Goal: Task Accomplishment & Management: Complete application form

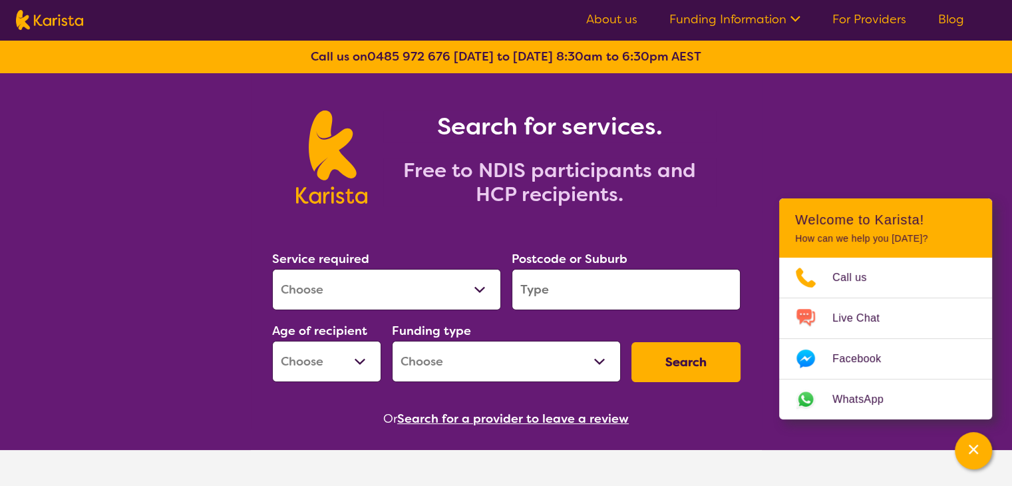
select select "[MEDICAL_DATA]"
click at [272, 269] on select "Allied Health Assistant Assessment ([MEDICAL_DATA] or [MEDICAL_DATA]) Behaviour…" at bounding box center [386, 289] width 229 height 41
click at [546, 286] on input "search" at bounding box center [626, 289] width 229 height 41
click at [369, 357] on select "Early Childhood - 0 to 9 Child - 10 to 11 Adolescent - 12 to 17 Adult - 18 to 6…" at bounding box center [326, 361] width 109 height 41
select select "AS"
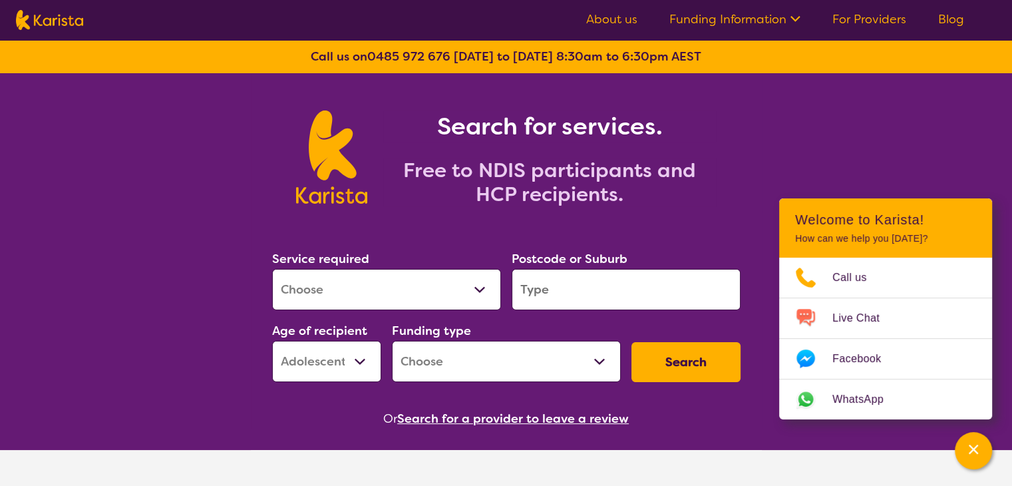
click at [272, 341] on select "Early Childhood - 0 to 9 Child - 10 to 11 Adolescent - 12 to 17 Adult - 18 to 6…" at bounding box center [326, 361] width 109 height 41
click at [505, 365] on select "Home Care Package (HCP) National Disability Insurance Scheme (NDIS) I don't know" at bounding box center [506, 361] width 229 height 41
select select "NDIS"
click at [392, 341] on select "Home Care Package (HCP) National Disability Insurance Scheme (NDIS) I don't know" at bounding box center [506, 361] width 229 height 41
click at [588, 296] on input "search" at bounding box center [626, 289] width 229 height 41
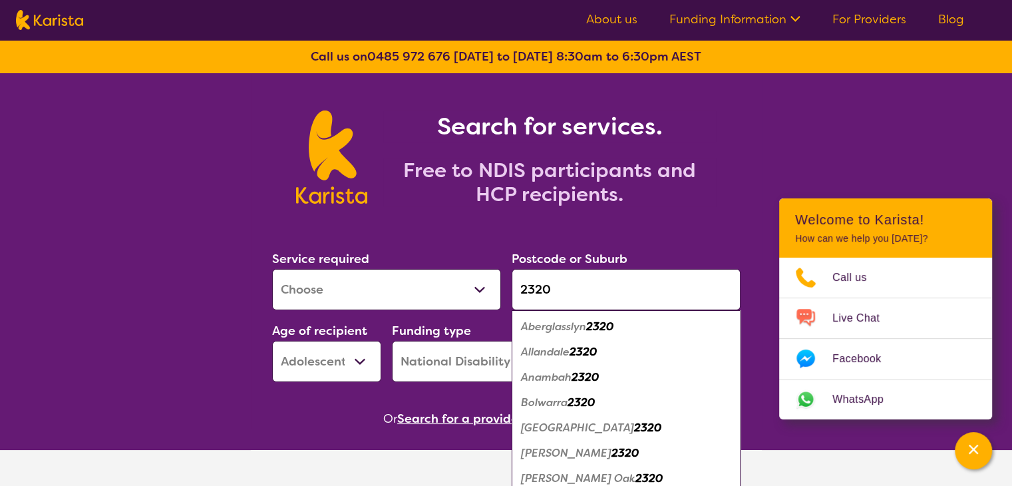
scroll to position [210, 0]
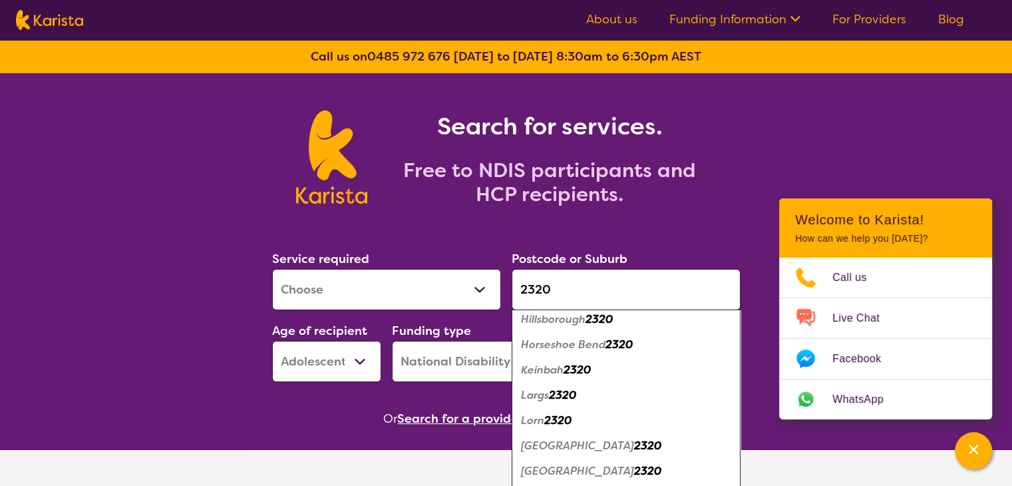
type input "2320"
click at [559, 476] on em "[GEOGRAPHIC_DATA]" at bounding box center [577, 471] width 113 height 14
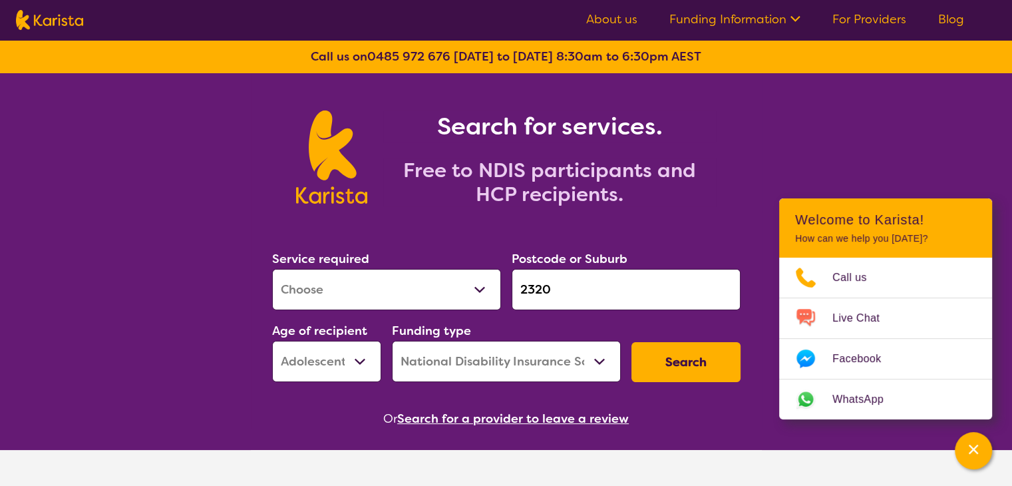
scroll to position [0, 0]
click at [682, 367] on button "Search" at bounding box center [686, 362] width 109 height 40
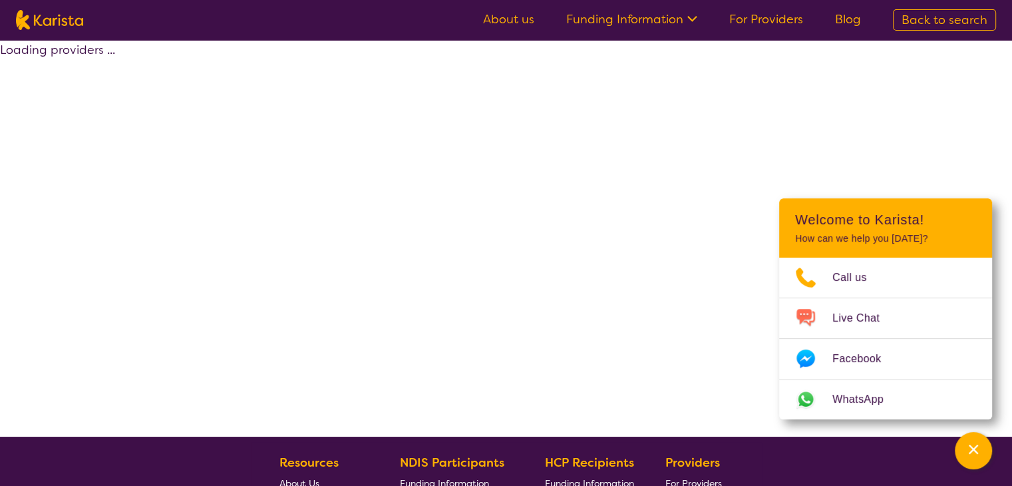
select select "by_score"
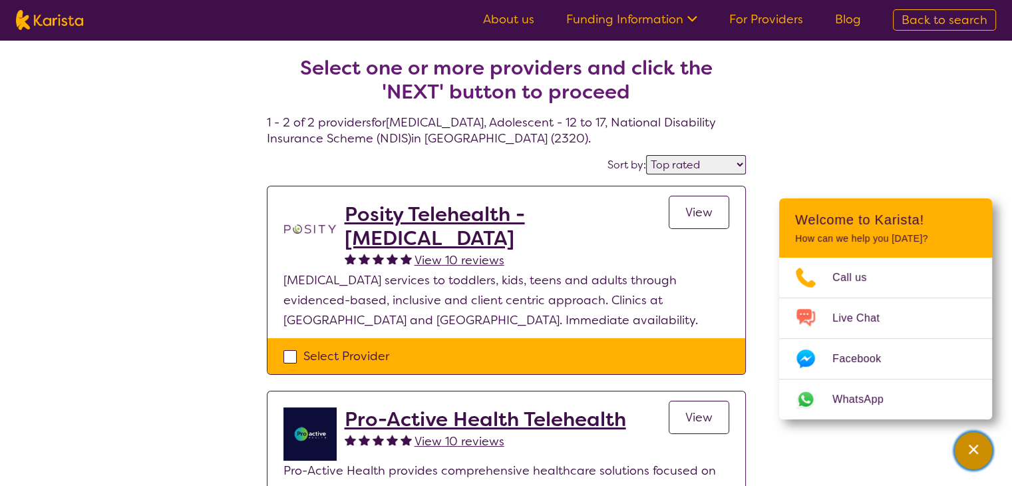
click at [967, 460] on div "Channel Menu" at bounding box center [974, 450] width 27 height 29
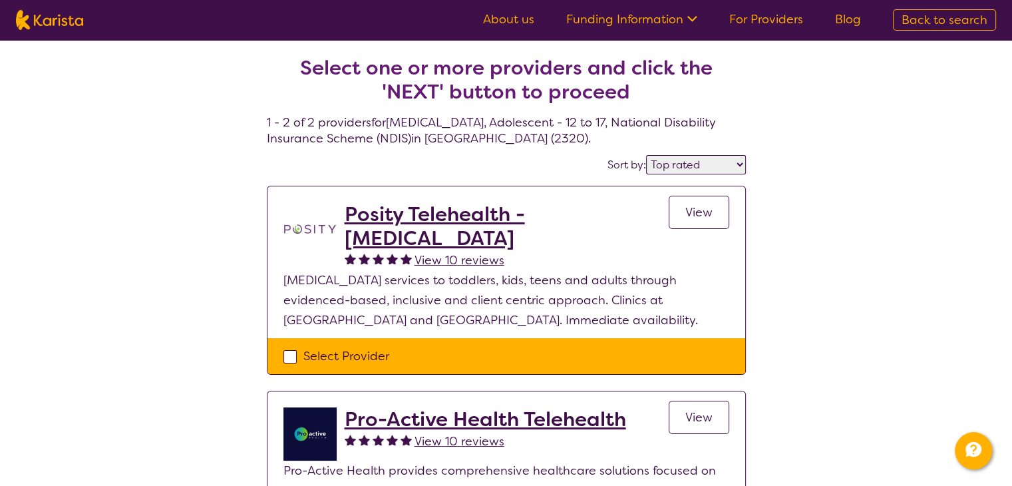
click at [596, 212] on h2 "Posity Telehealth - [MEDICAL_DATA]" at bounding box center [507, 226] width 324 height 48
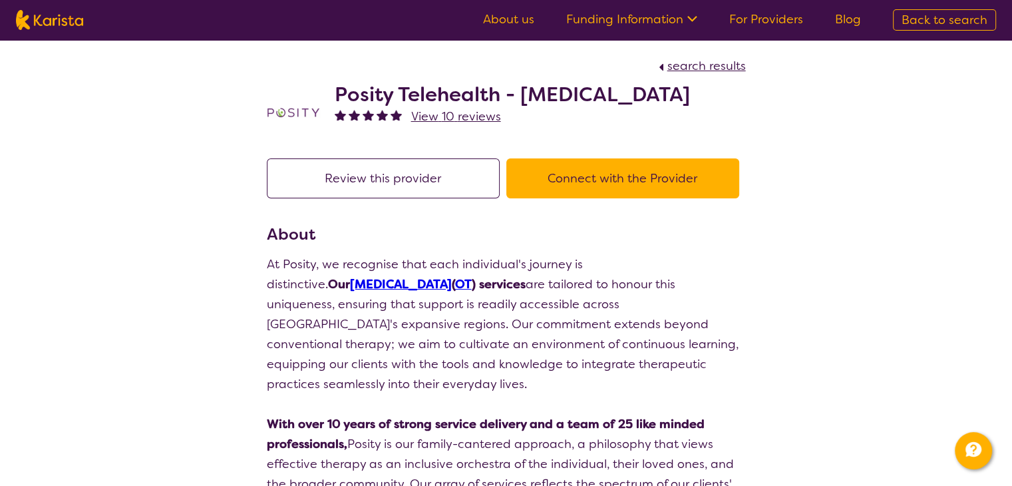
click at [533, 182] on button "Connect with the Provider" at bounding box center [623, 178] width 233 height 40
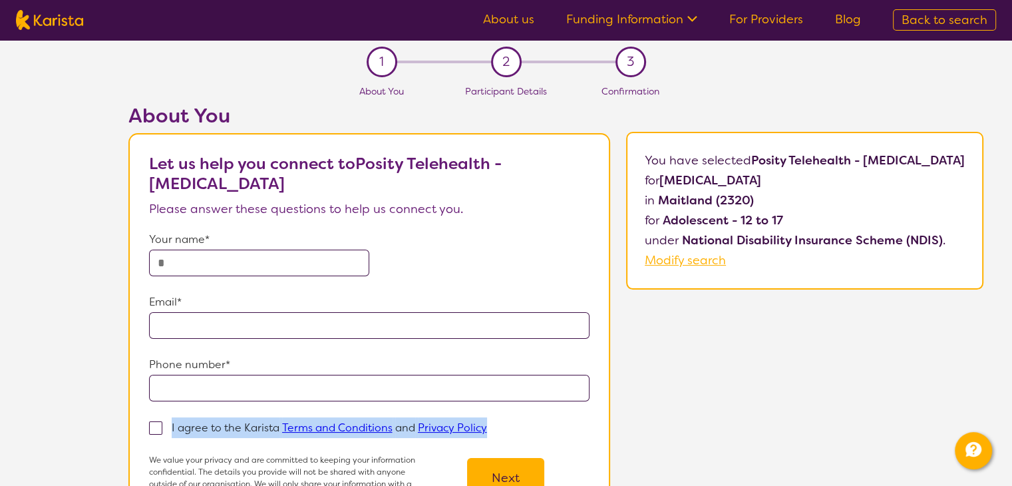
drag, startPoint x: 139, startPoint y: 424, endPoint x: 180, endPoint y: 383, distance: 57.9
click at [180, 383] on form "Your name* Email* Phone number* I agree to the Karista Terms and Conditions and…" at bounding box center [369, 366] width 441 height 272
click at [149, 429] on span at bounding box center [155, 427] width 13 height 13
click at [487, 429] on input "I agree to the Karista Terms and Conditions and Privacy Policy" at bounding box center [491, 427] width 9 height 9
checkbox input "true"
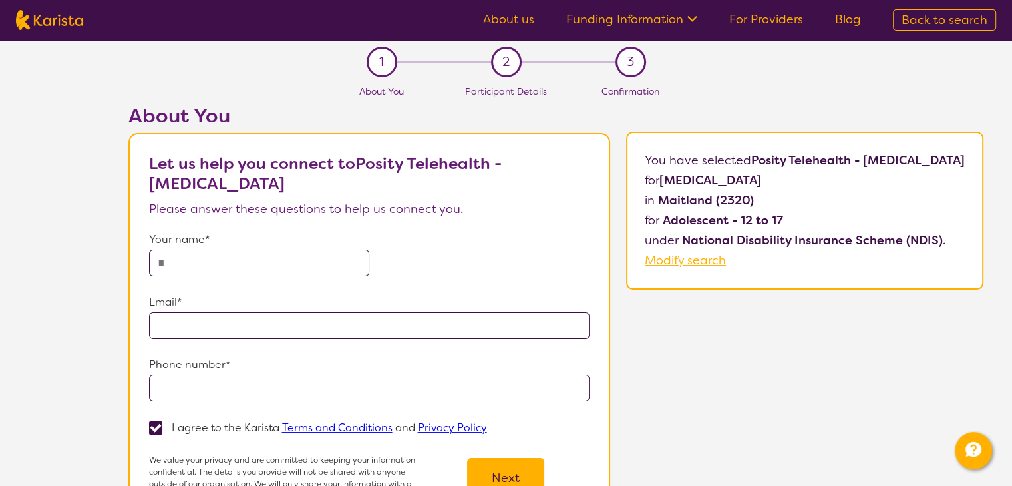
click at [205, 324] on input "email" at bounding box center [369, 325] width 441 height 27
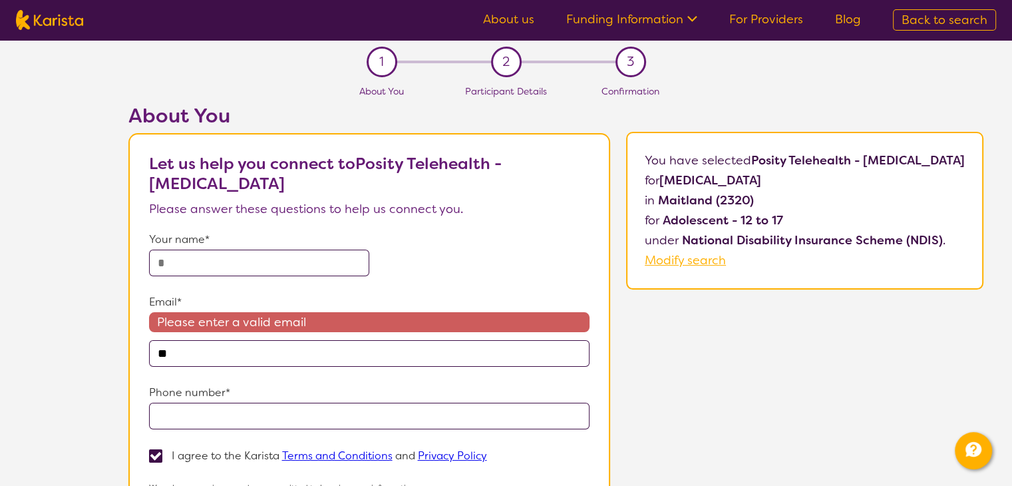
type input "**********"
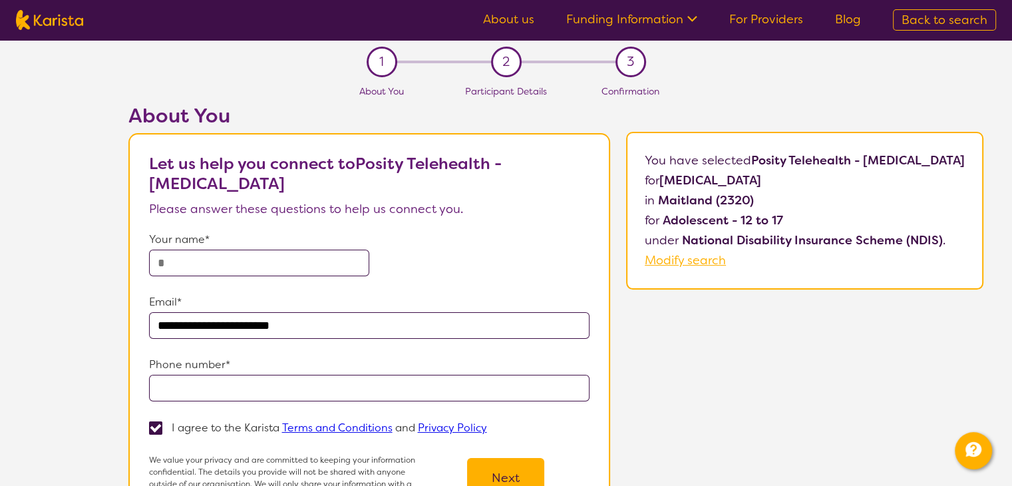
click at [258, 389] on input "tel" at bounding box center [369, 388] width 441 height 27
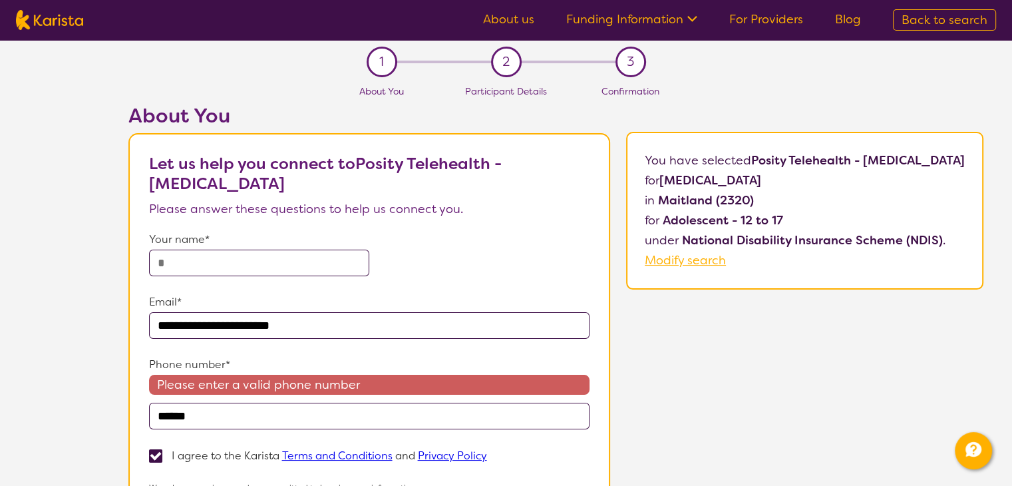
type input "**********"
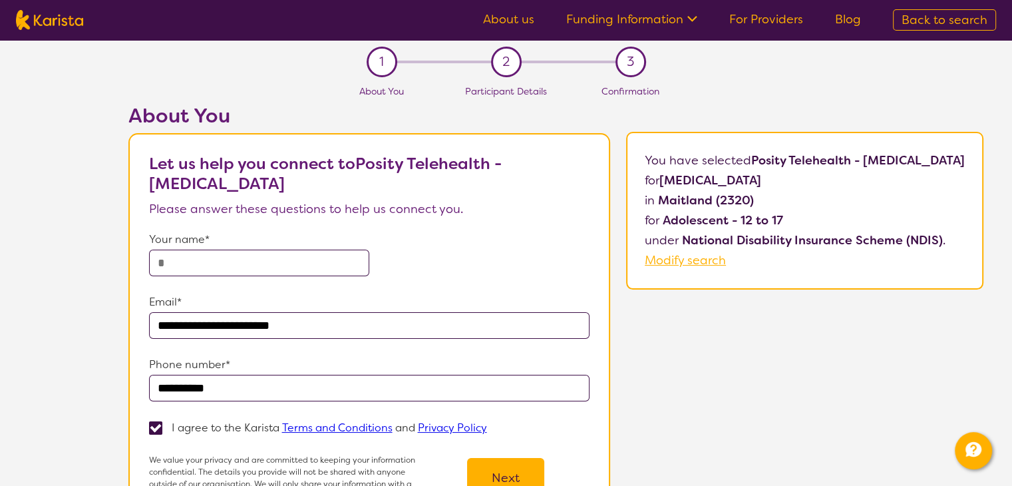
click at [287, 254] on input "text" at bounding box center [259, 263] width 220 height 27
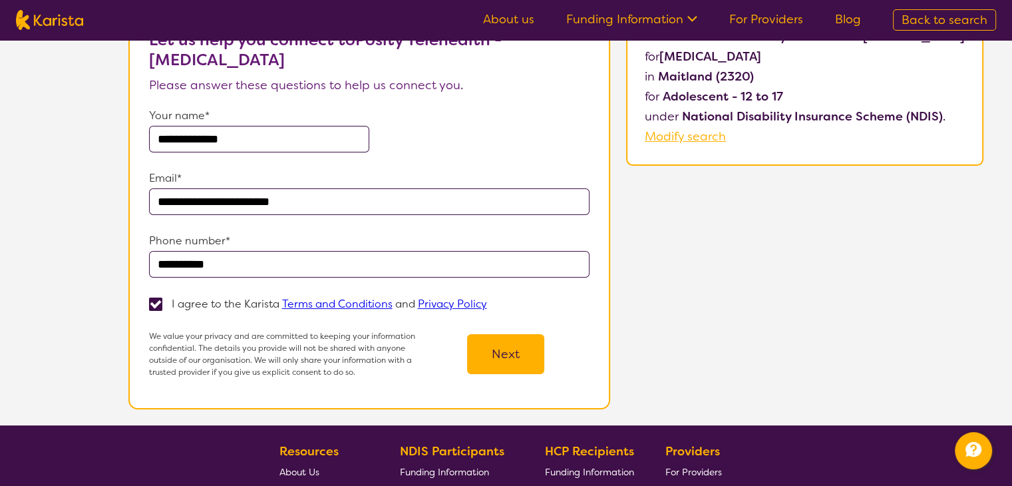
scroll to position [130, 0]
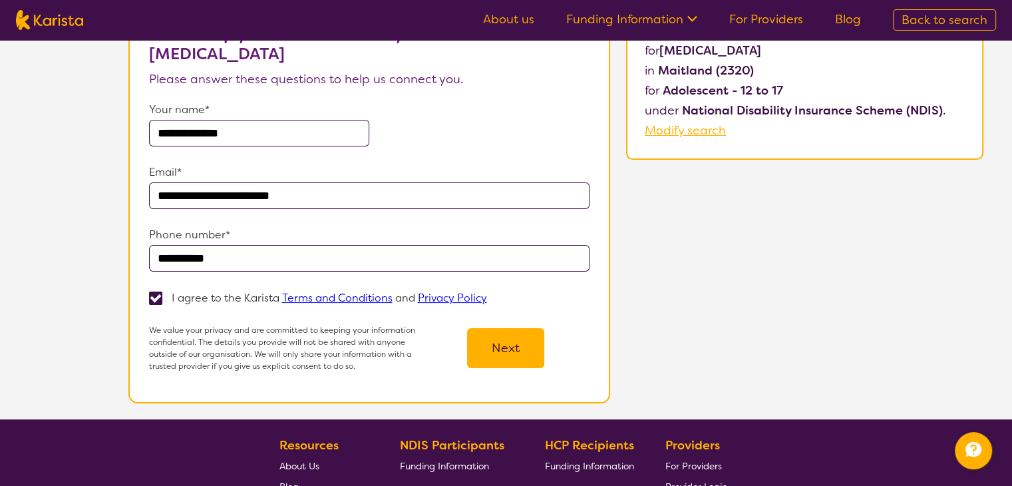
type input "**********"
click at [493, 347] on button "Next" at bounding box center [505, 348] width 77 height 40
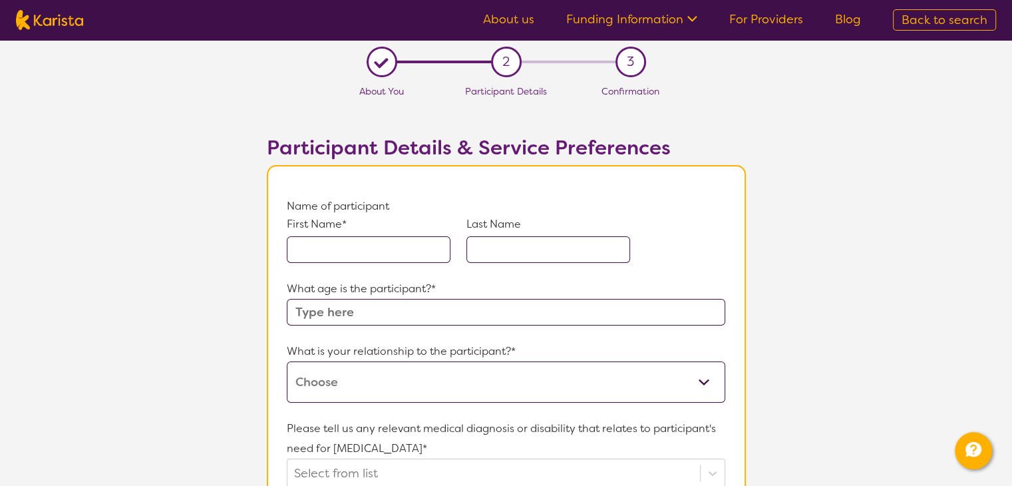
click at [393, 250] on input "text" at bounding box center [369, 249] width 164 height 27
type input "Harley"
click at [498, 242] on input "text" at bounding box center [549, 249] width 164 height 27
type input "Hall"
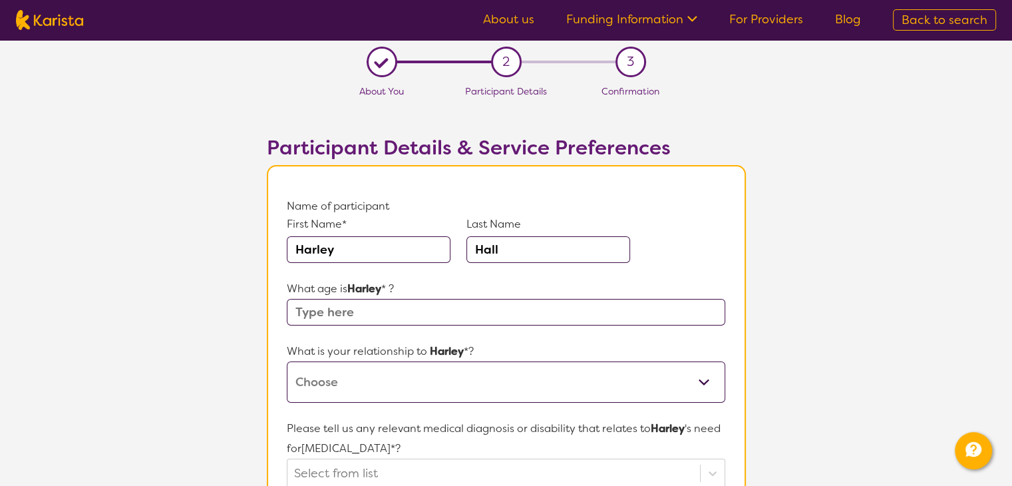
click at [423, 304] on input "text" at bounding box center [506, 312] width 438 height 27
type input "15"
click at [389, 387] on select "This request is for myself I am their parent I am their child I am their spouse…" at bounding box center [506, 381] width 438 height 41
select select "I am their parent"
click at [287, 361] on select "This request is for myself I am their parent I am their child I am their spouse…" at bounding box center [506, 381] width 438 height 41
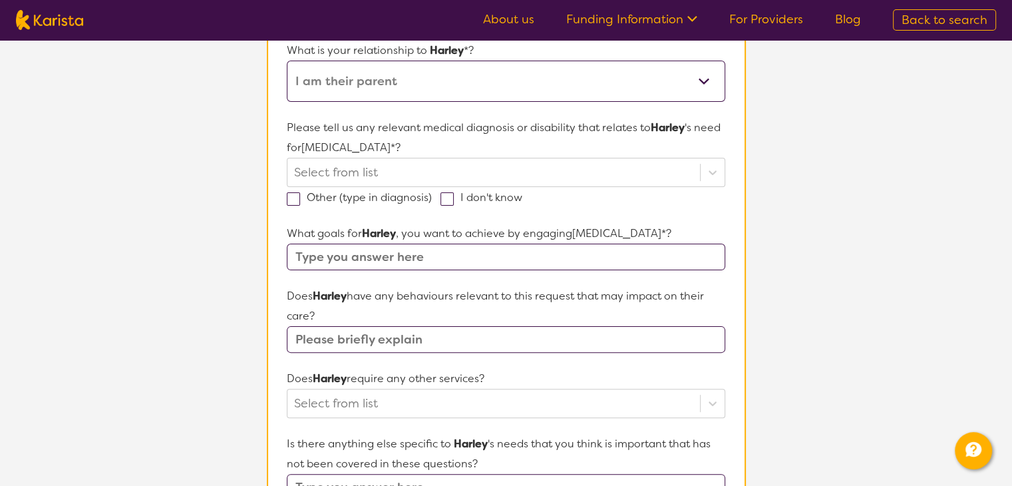
scroll to position [316, 0]
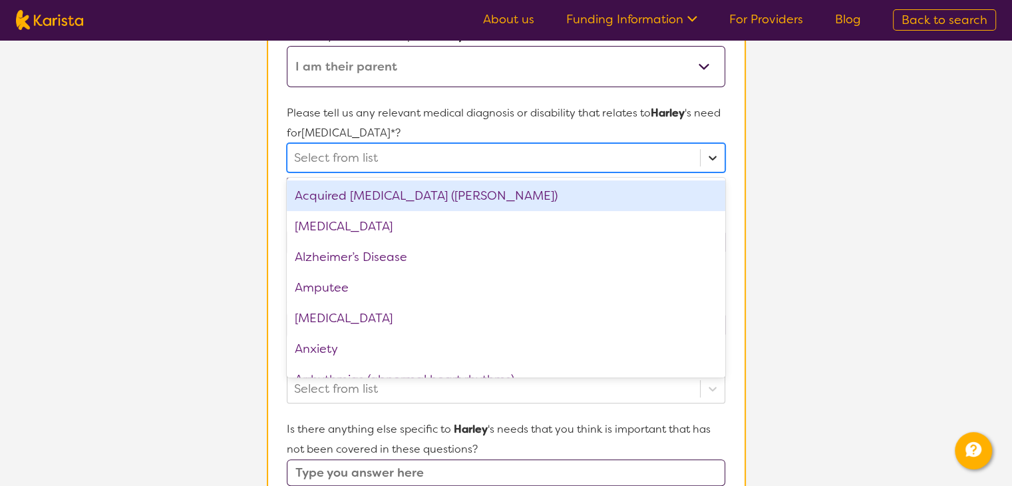
click at [714, 161] on icon at bounding box center [712, 157] width 13 height 13
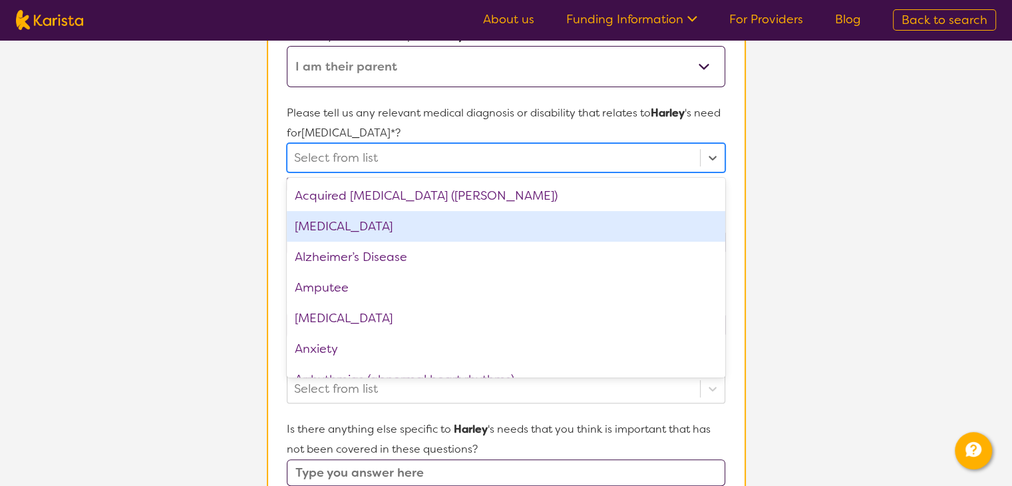
click at [605, 219] on div "[MEDICAL_DATA]" at bounding box center [506, 226] width 438 height 31
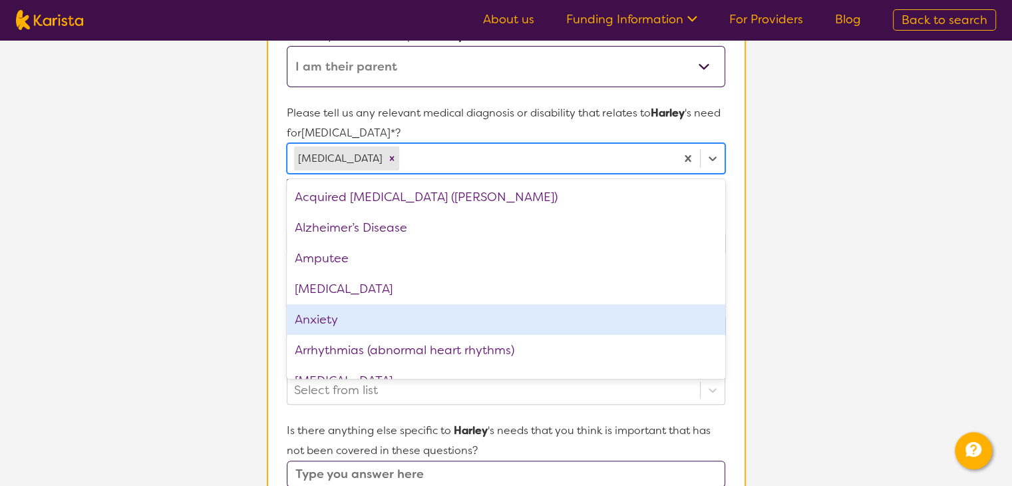
click at [530, 316] on div "Anxiety" at bounding box center [506, 319] width 438 height 31
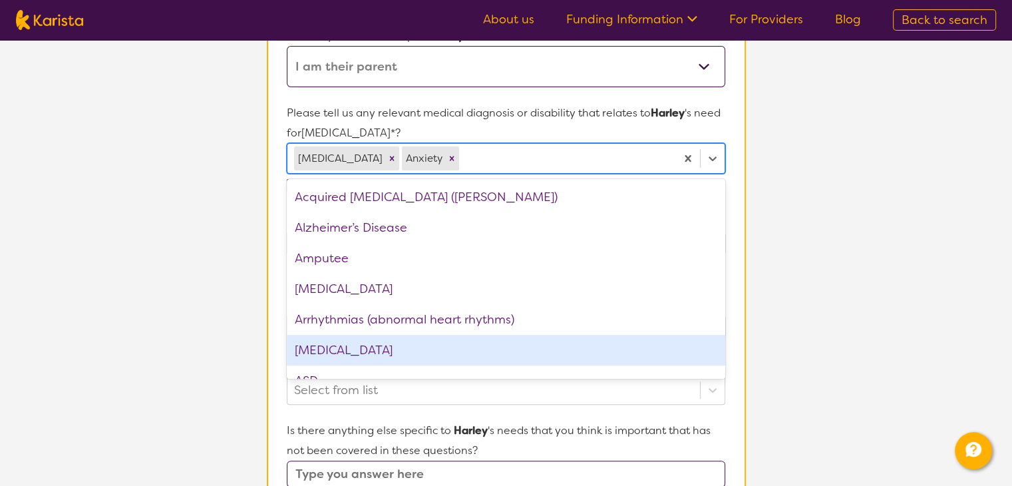
scroll to position [27, 0]
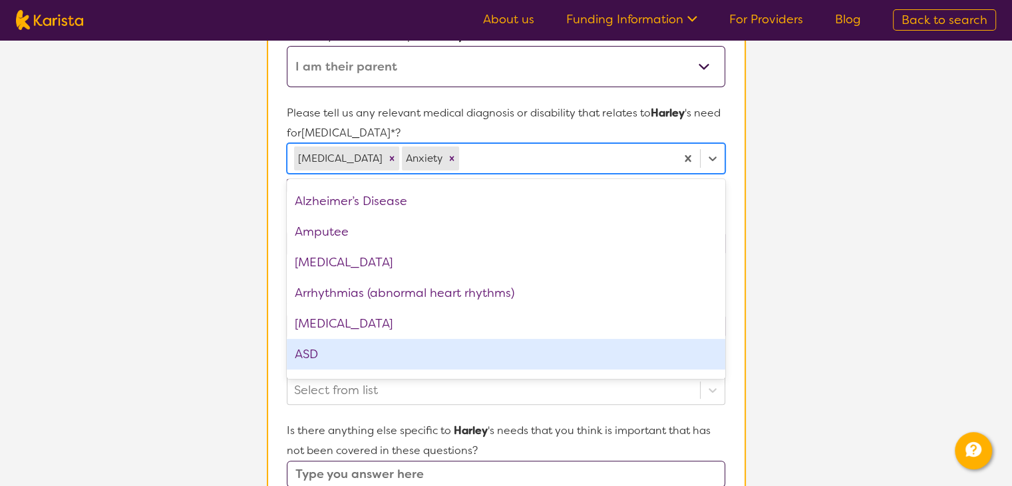
click at [668, 358] on div "ASD" at bounding box center [506, 354] width 438 height 31
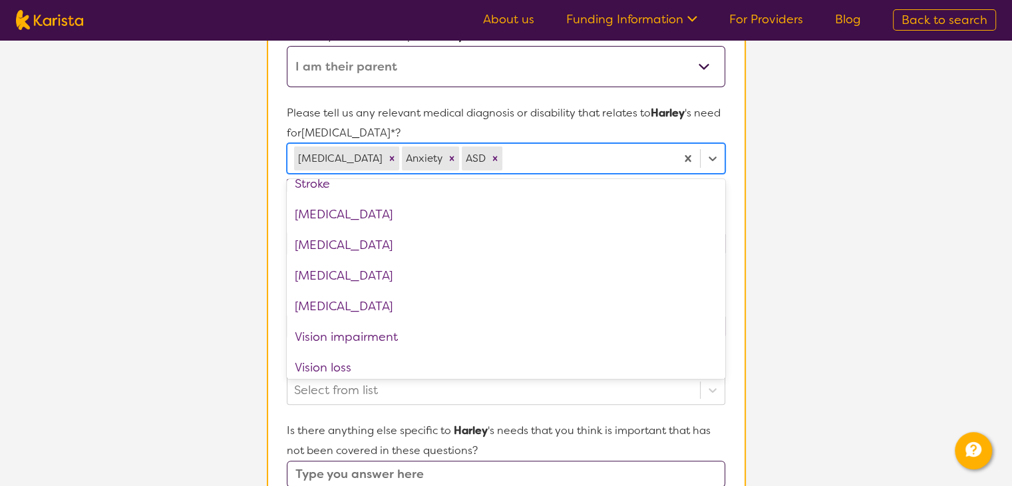
scroll to position [2010, 0]
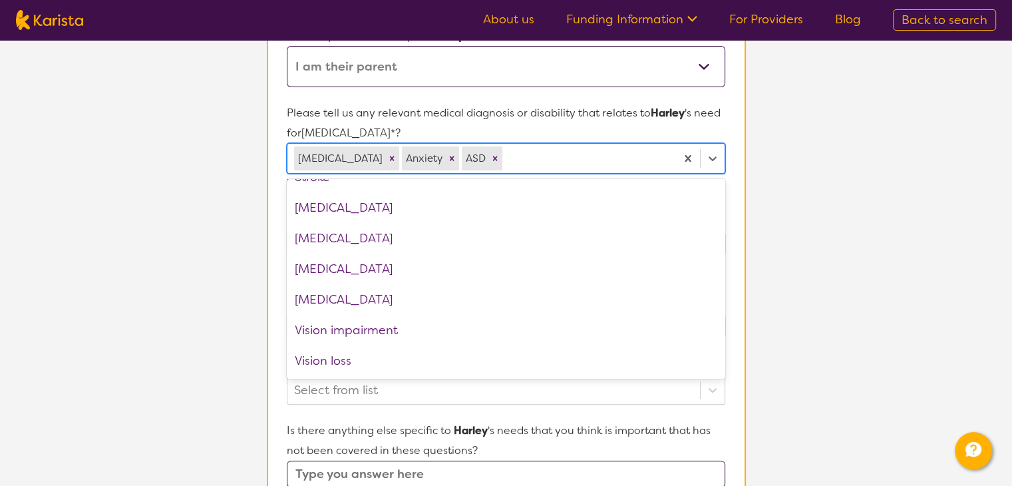
click at [789, 303] on section "L About You 2 Participant Details 3 Confirmation Participant Details & Service …" at bounding box center [506, 311] width 1012 height 1175
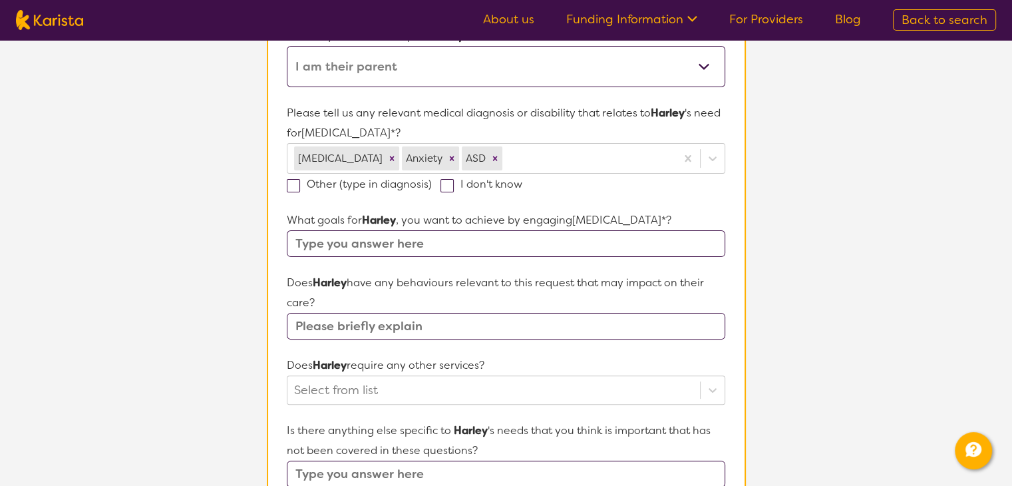
click at [580, 328] on input "text" at bounding box center [506, 326] width 438 height 27
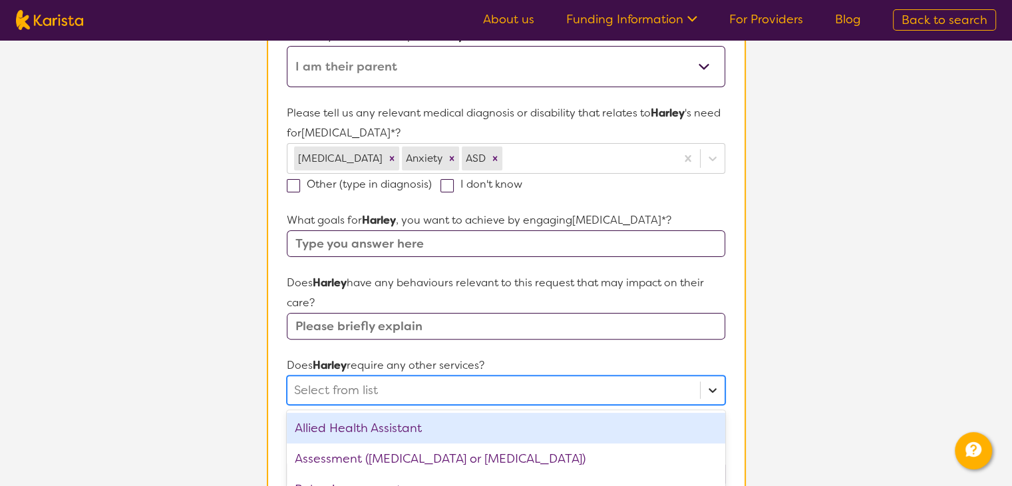
click at [716, 385] on div "option Allied Health Assistant focused, 1 of 21. 21 results available. Use Up a…" at bounding box center [506, 389] width 438 height 29
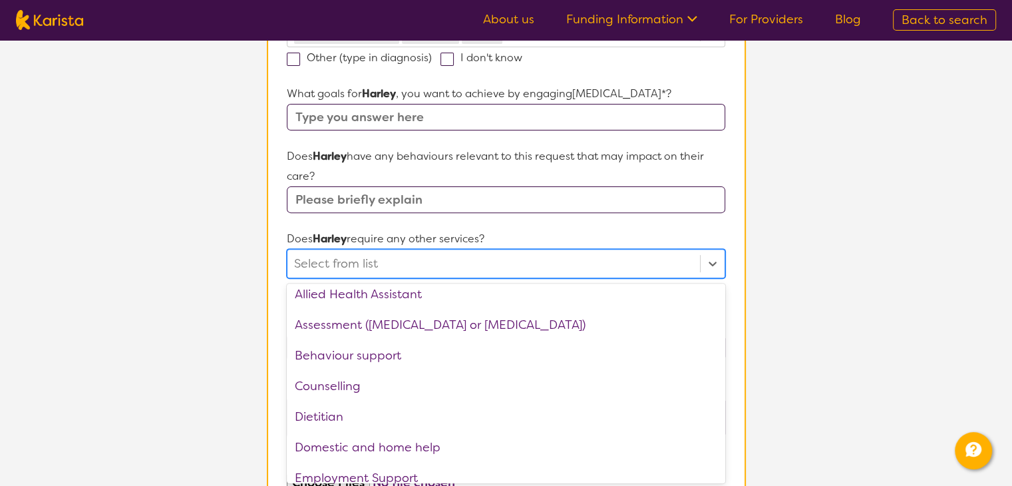
scroll to position [0, 0]
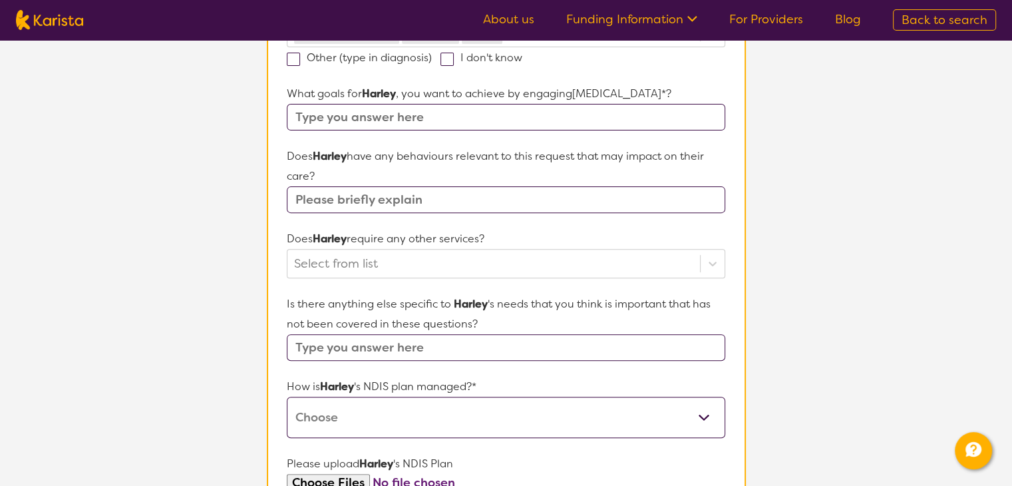
click at [778, 246] on section "L About You 2 Participant Details 3 Confirmation Participant Details & Service …" at bounding box center [506, 185] width 1012 height 1175
click at [692, 413] on select "Self-managed NDIS plan Managed by a registered plan management provider (not th…" at bounding box center [506, 417] width 438 height 41
select select "Plan Managed"
click at [287, 397] on select "Self-managed NDIS plan Managed by a registered plan management provider (not th…" at bounding box center [506, 417] width 438 height 41
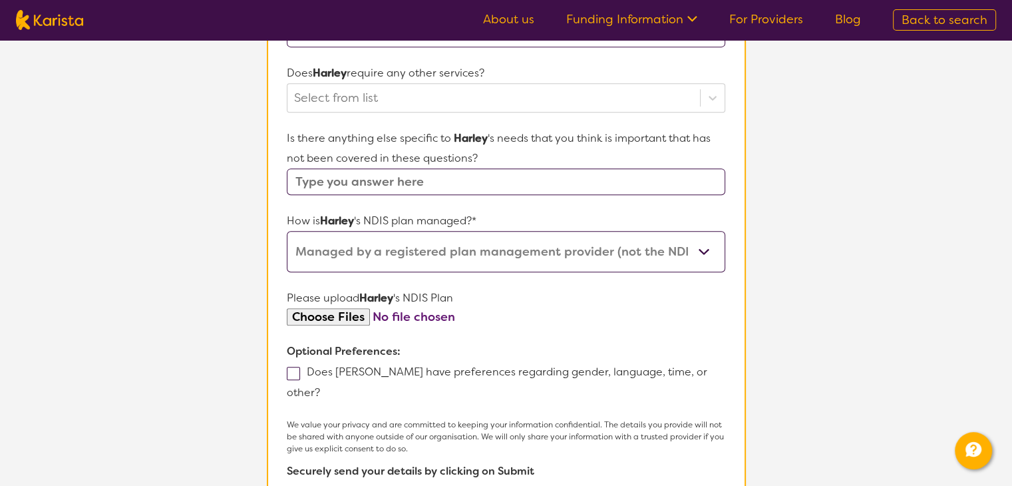
scroll to position [626, 0]
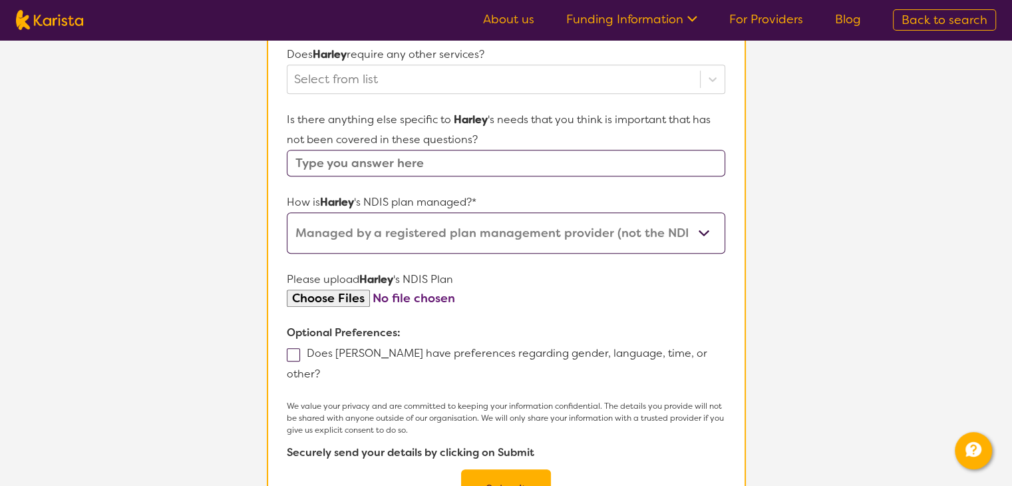
click at [340, 290] on input "file" at bounding box center [506, 299] width 438 height 18
type input "C:\fakepath\Hall H .pdf"
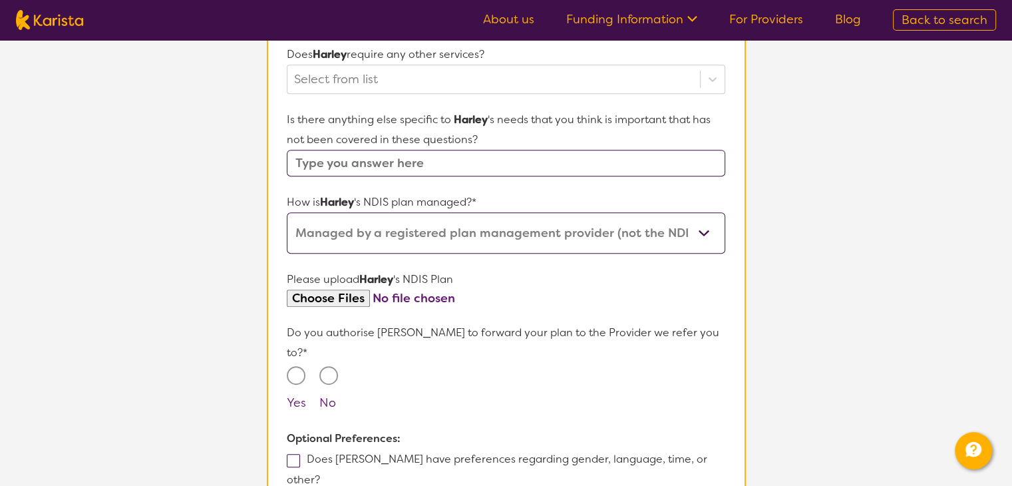
click at [391, 294] on input "file" at bounding box center [506, 299] width 438 height 18
click at [301, 294] on input "file" at bounding box center [506, 299] width 438 height 18
click at [329, 290] on input "file" at bounding box center [506, 299] width 438 height 18
type input "C:\fakepath\NDIS Plan Harley [PERSON_NAME] 545950803 (6).pdf"
click at [297, 366] on input "Yes" at bounding box center [296, 375] width 19 height 19
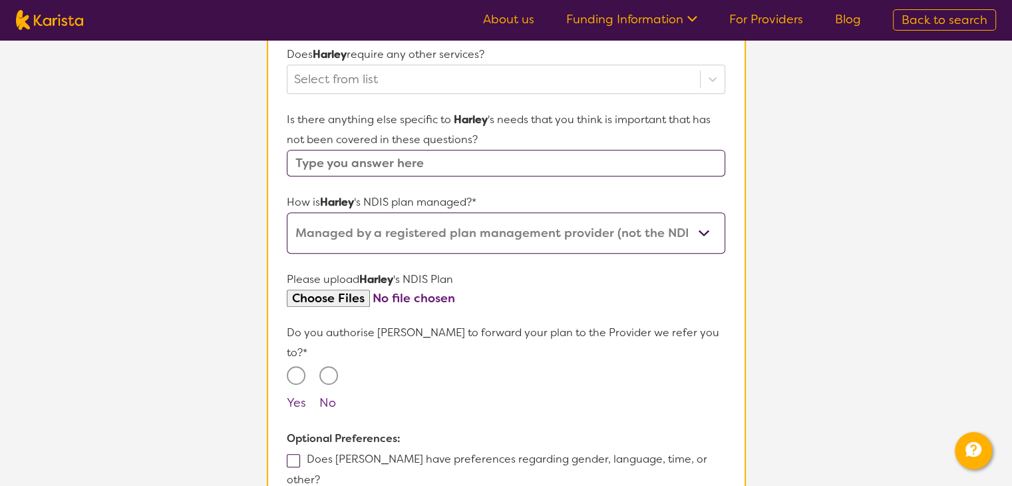
radio input "true"
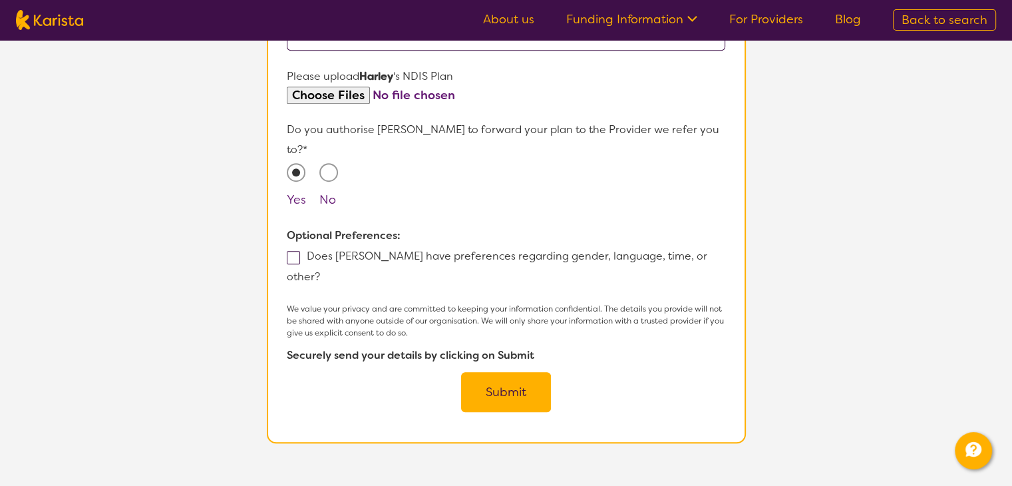
scroll to position [831, 0]
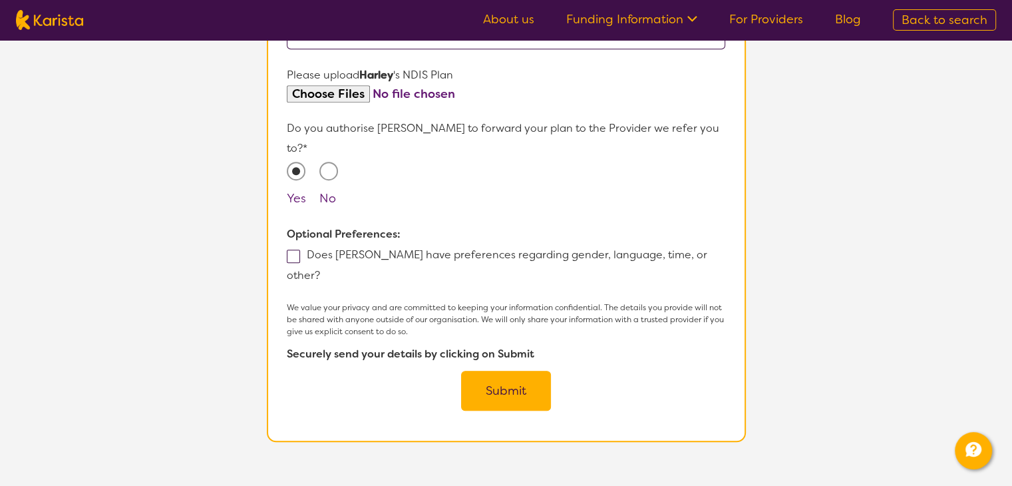
click at [509, 371] on button "Submit" at bounding box center [506, 391] width 90 height 40
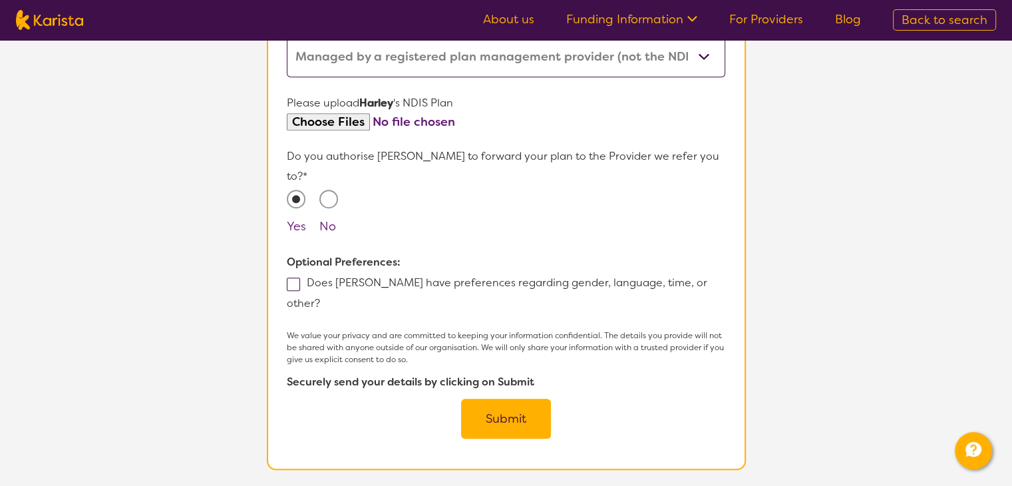
scroll to position [314, 0]
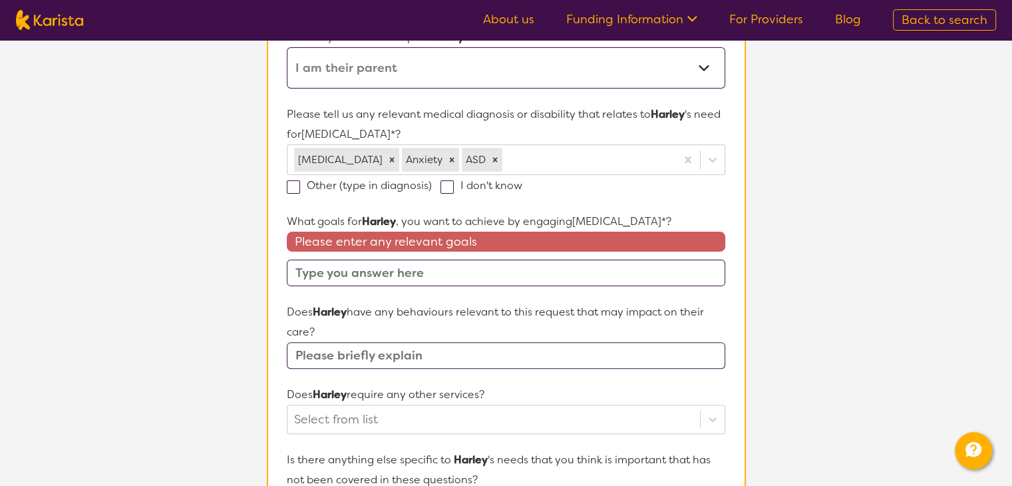
click at [517, 262] on input "text" at bounding box center [506, 273] width 438 height 27
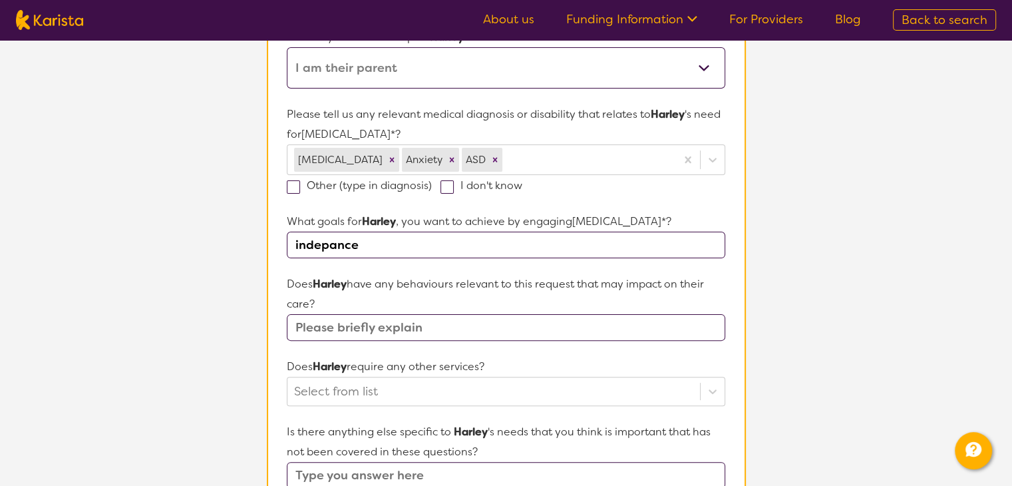
type input "indepance"
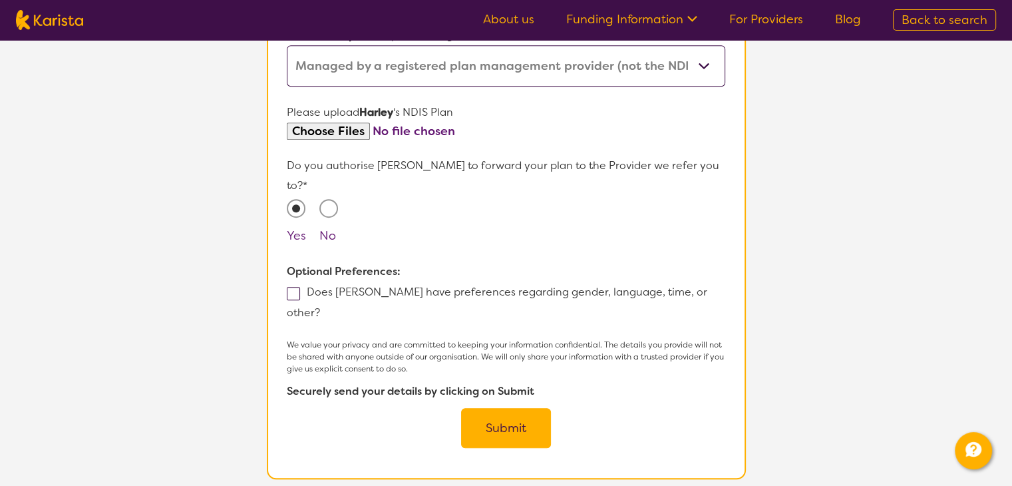
scroll to position [793, 0]
click at [516, 408] on button "Submit" at bounding box center [506, 428] width 90 height 40
